Goal: Information Seeking & Learning: Learn about a topic

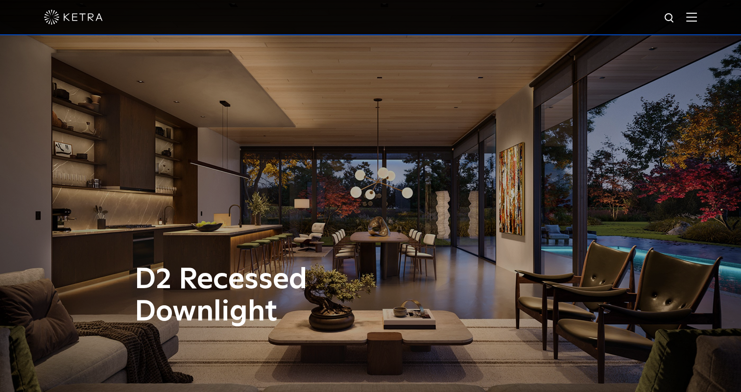
click at [697, 19] on img at bounding box center [691, 16] width 11 height 9
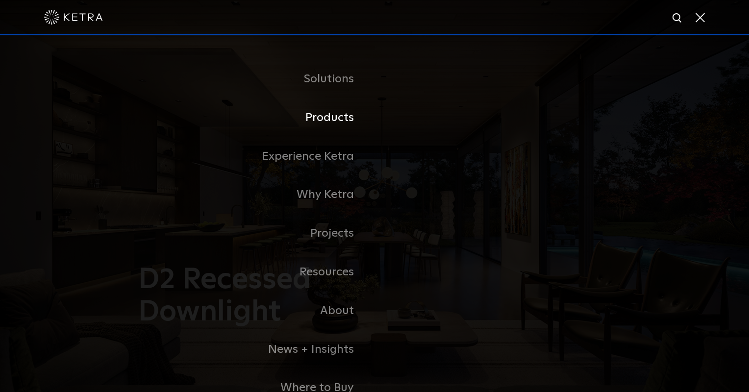
click at [332, 120] on link "Products" at bounding box center [251, 117] width 245 height 39
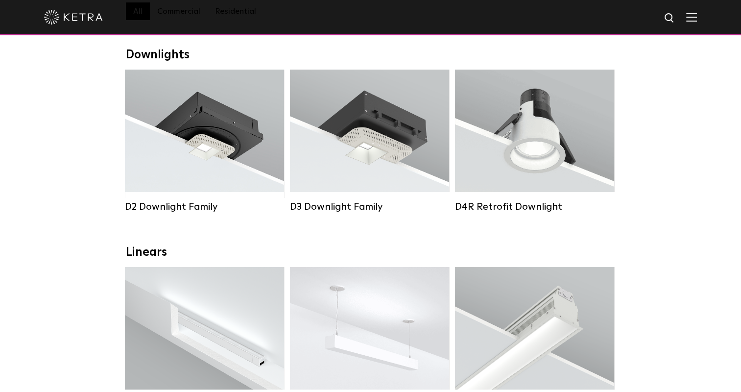
scroll to position [147, 0]
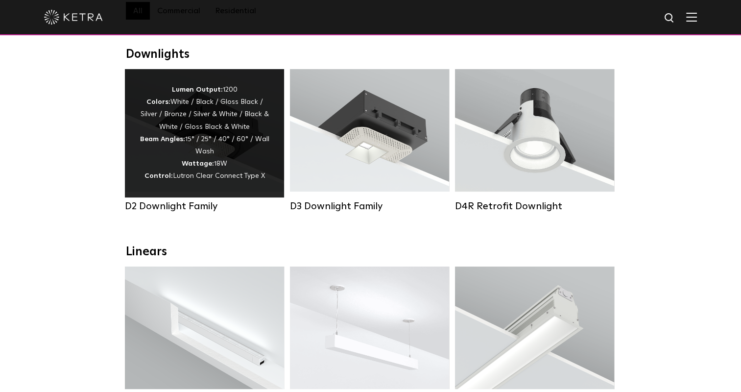
click at [219, 175] on div "Lumen Output: 1200 Colors: White / Black / Gloss Black / Silver / Bronze / Silv…" at bounding box center [205, 133] width 130 height 99
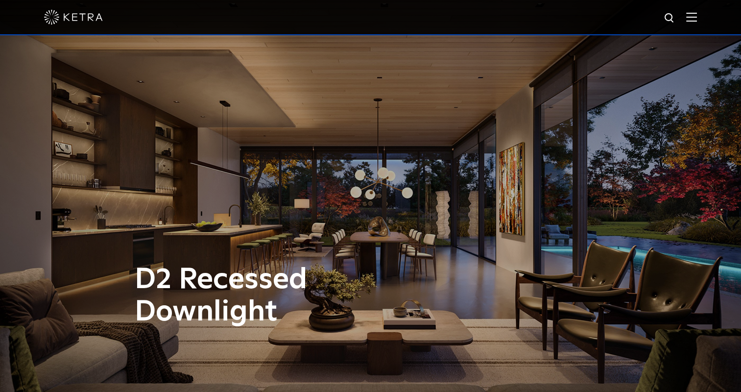
click at [697, 22] on img at bounding box center [691, 16] width 11 height 9
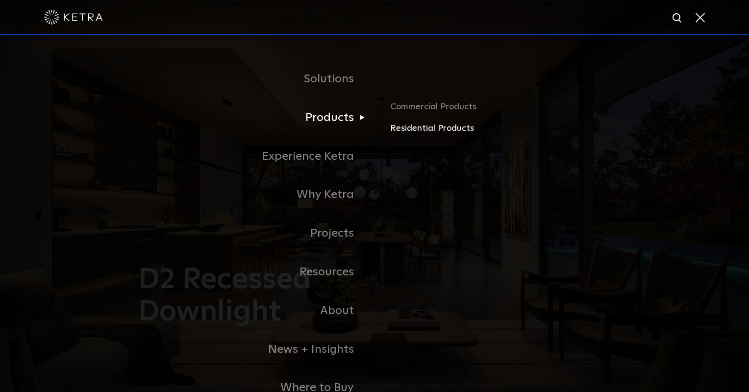
click at [446, 132] on link "Residential Products" at bounding box center [504, 129] width 229 height 14
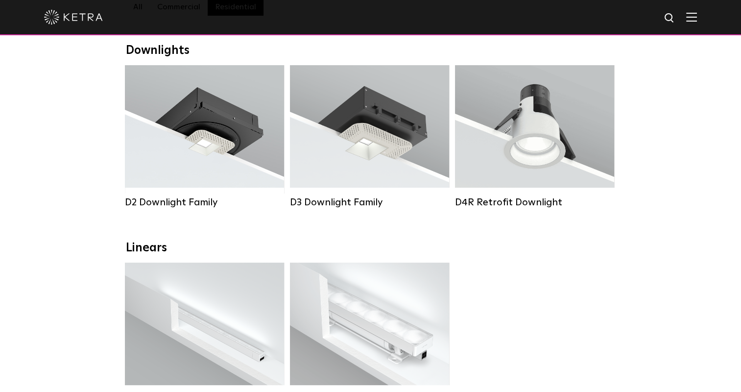
scroll to position [98, 0]
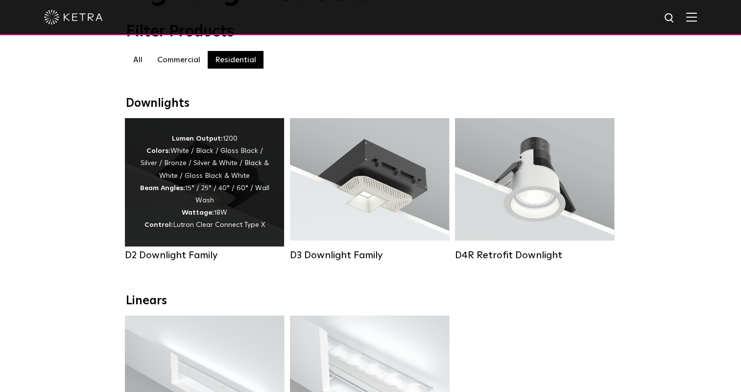
click at [173, 261] on div "D2 Downlight Family" at bounding box center [204, 255] width 159 height 12
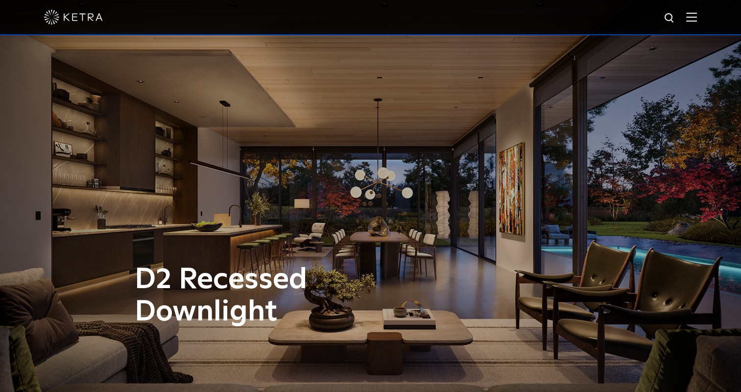
click at [498, 22] on div at bounding box center [370, 17] width 653 height 34
